Goal: Find specific page/section: Find specific page/section

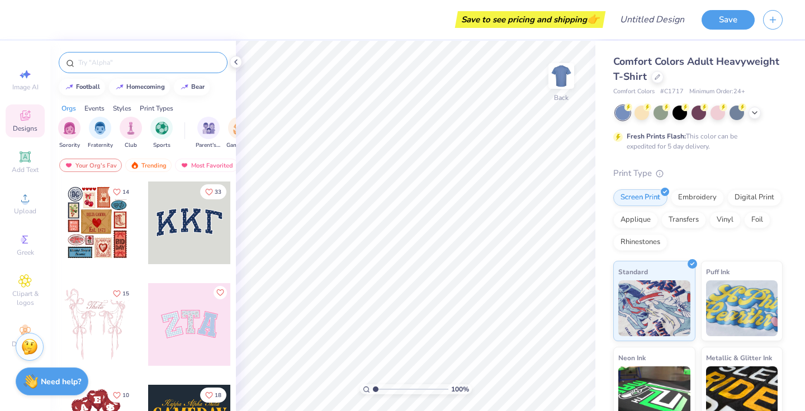
click at [139, 65] on input "text" at bounding box center [148, 62] width 143 height 11
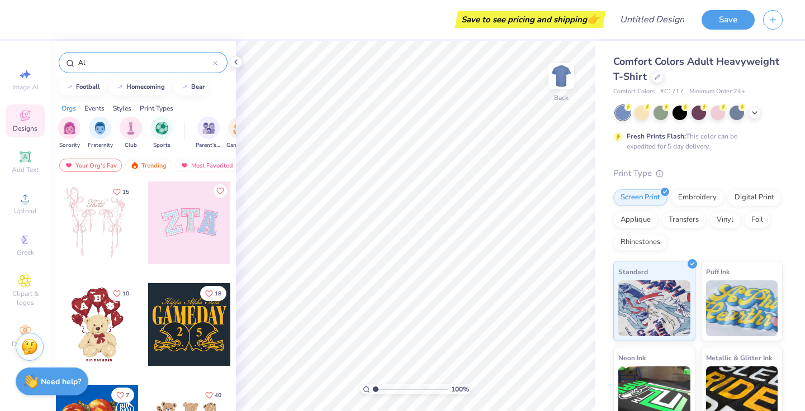
type input "A"
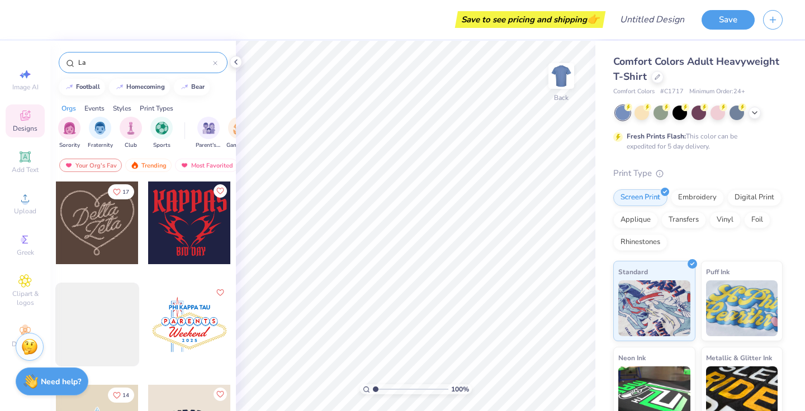
type input "L"
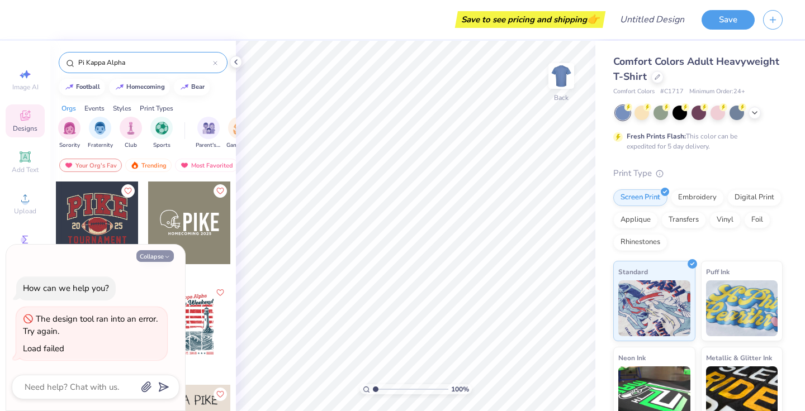
type input "Pi Kappa Alpha"
click at [158, 258] on button "Collapse" at bounding box center [154, 256] width 37 height 12
type textarea "x"
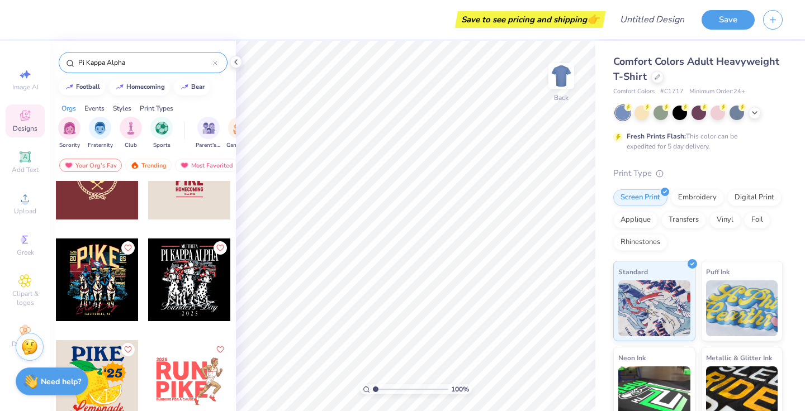
scroll to position [469, 0]
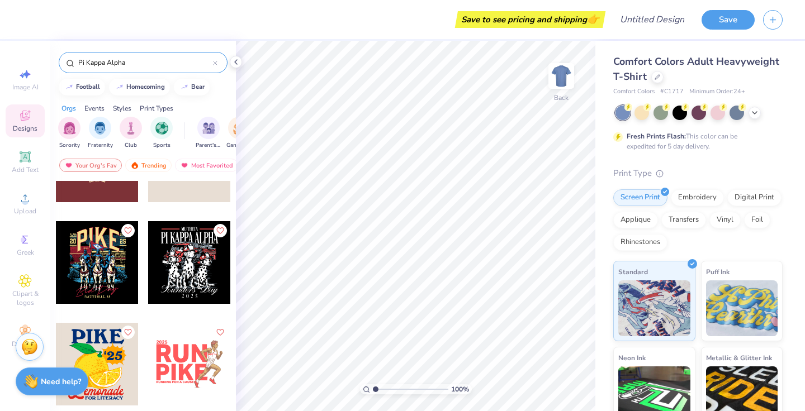
click at [122, 277] on div at bounding box center [97, 262] width 83 height 83
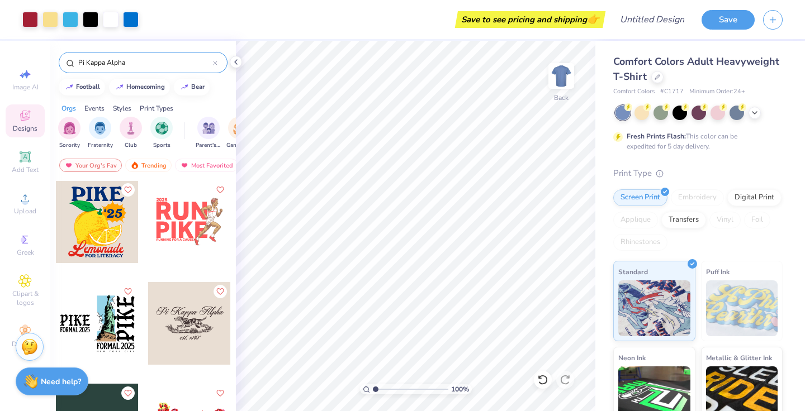
scroll to position [607, 0]
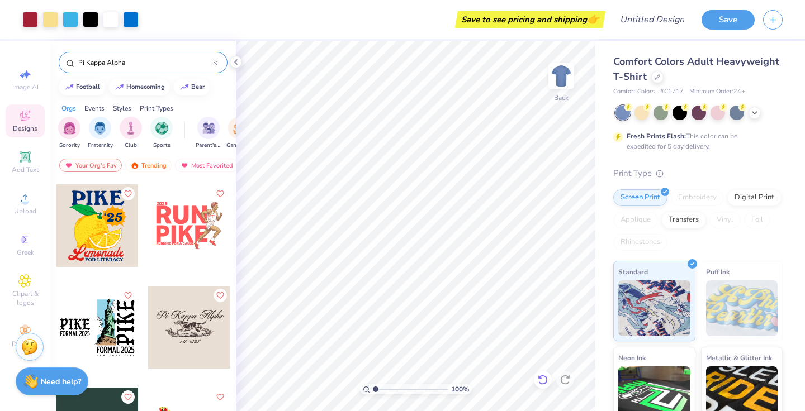
click at [545, 377] on icon at bounding box center [542, 380] width 9 height 10
